Goal: Task Accomplishment & Management: Use online tool/utility

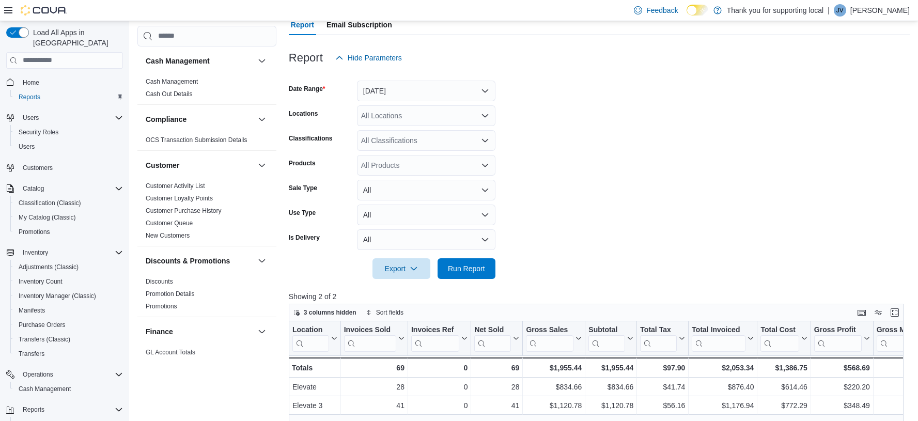
scroll to position [618, 0]
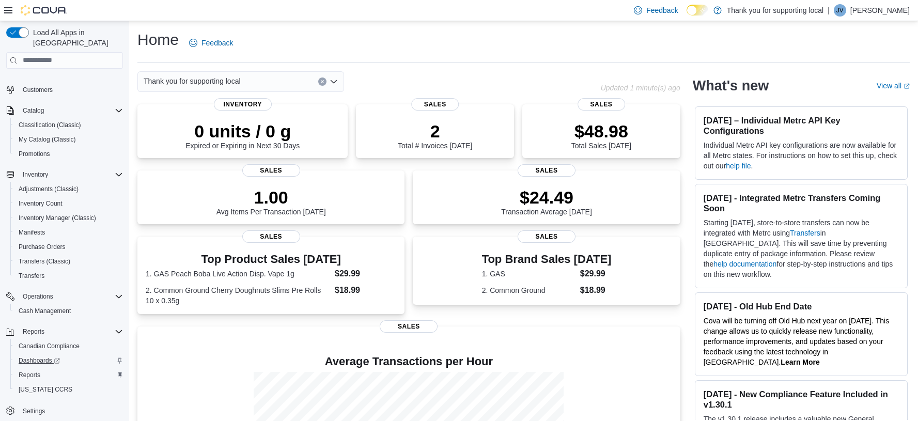
scroll to position [78, 0]
click at [24, 371] on span "Reports" at bounding box center [30, 375] width 22 height 8
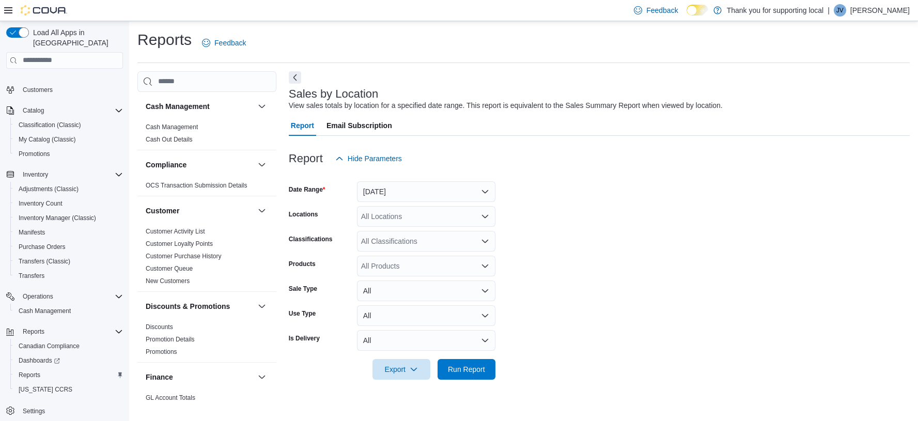
click at [395, 184] on button "Yesterday" at bounding box center [426, 191] width 138 height 21
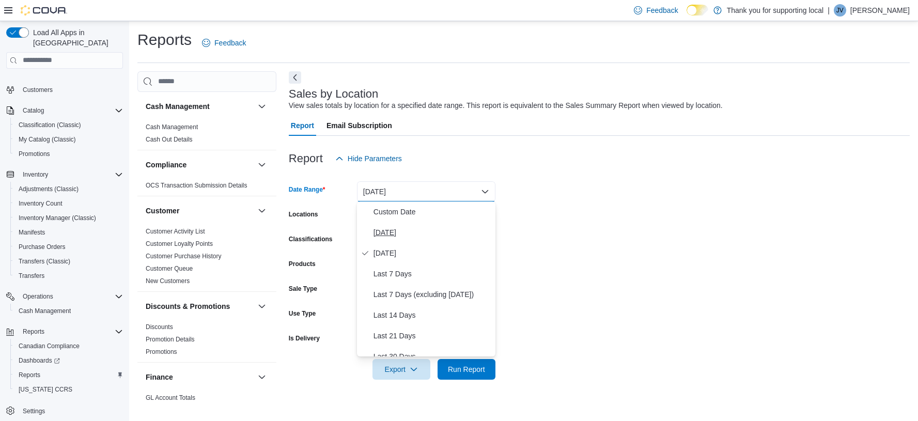
click at [375, 233] on span "Today" at bounding box center [433, 232] width 118 height 12
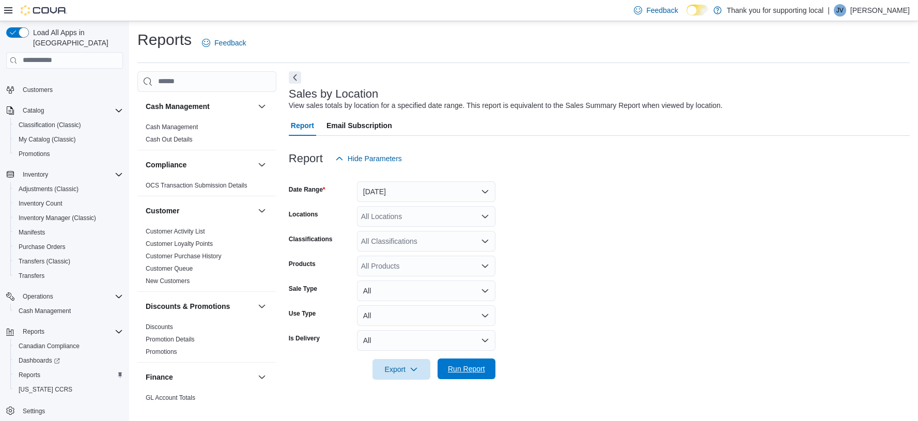
click at [458, 372] on span "Run Report" at bounding box center [466, 369] width 37 height 10
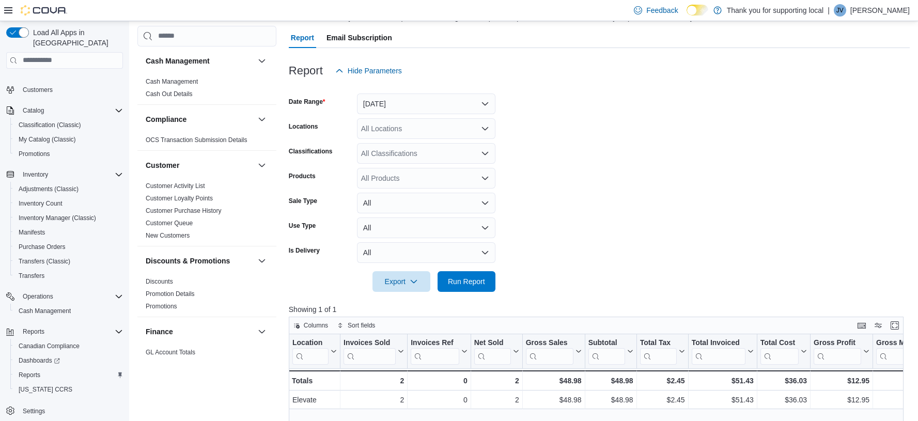
scroll to position [103, 0]
